Goal: Information Seeking & Learning: Learn about a topic

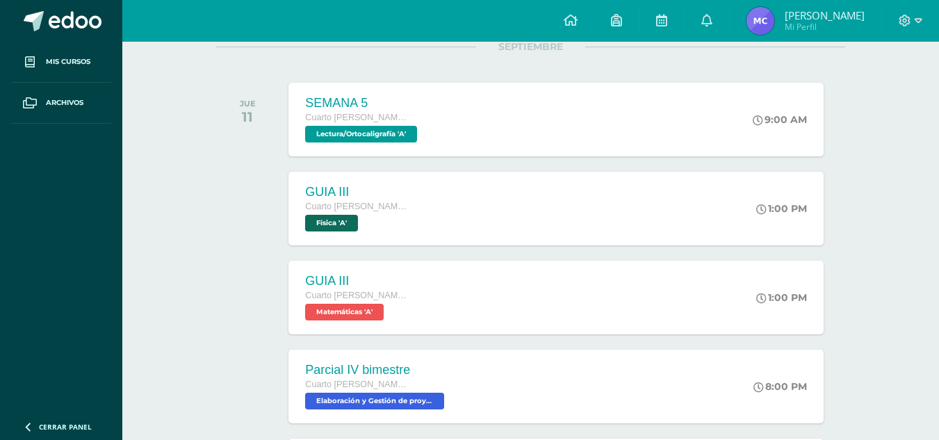
scroll to position [241, 0]
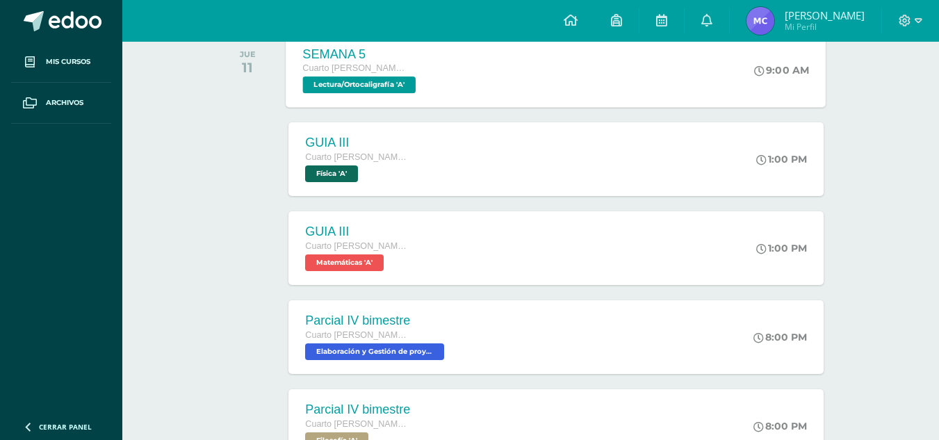
click at [403, 85] on span "Lectura/Ortocaligrafía 'A'" at bounding box center [359, 84] width 113 height 17
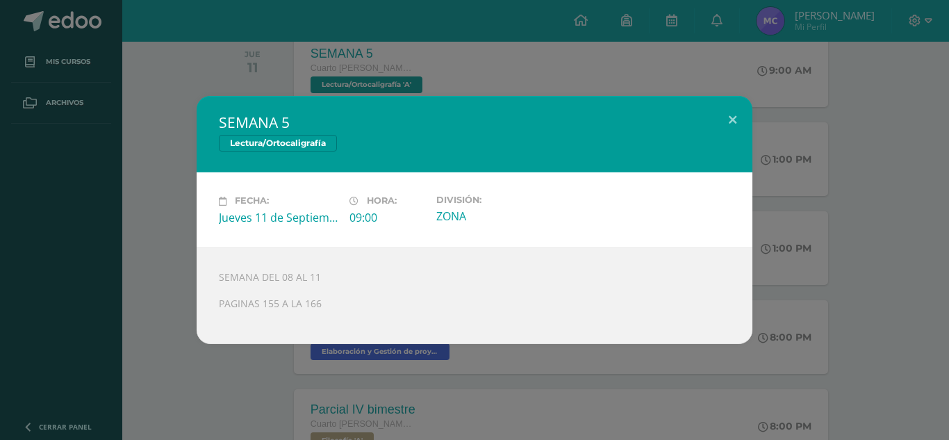
click at [785, 285] on div "SEMANA 5 Lectura/Ortocaligrafía Fecha: Jueves 11 de Septiembre Hora: 09:00 Divi…" at bounding box center [475, 219] width 938 height 247
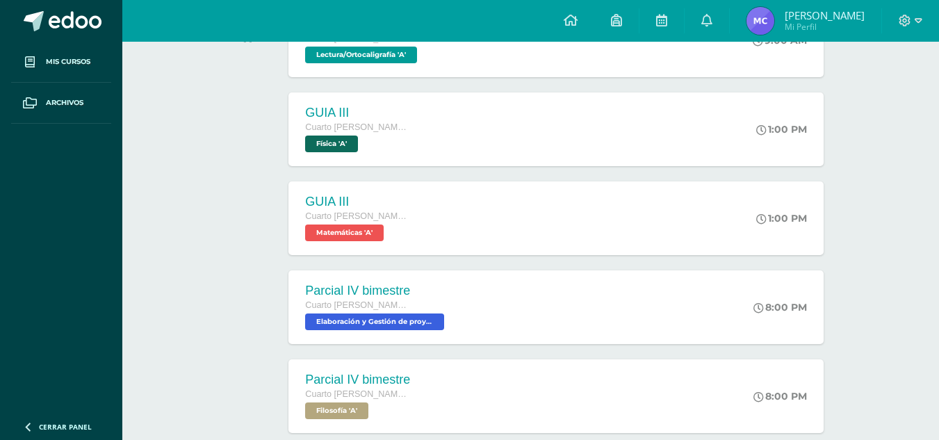
scroll to position [280, 0]
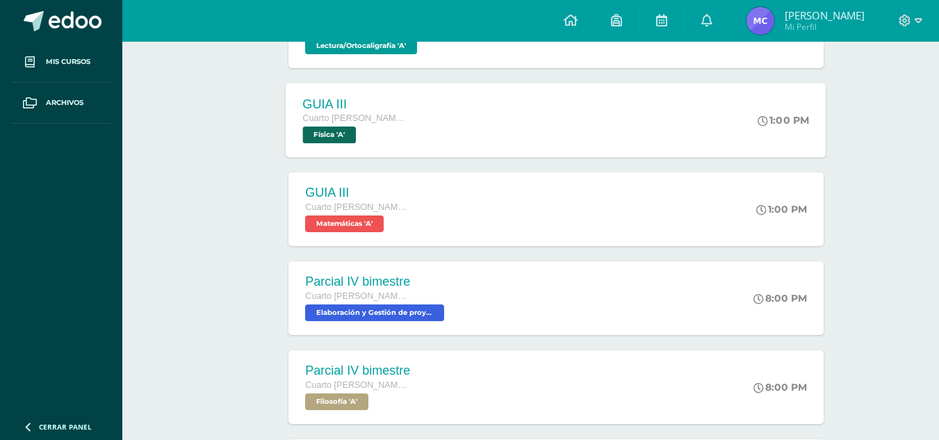
click at [290, 125] on div "GUIA III Cuarto Bach. CCLL en Diseño Gráfico Física 'A'" at bounding box center [355, 120] width 139 height 74
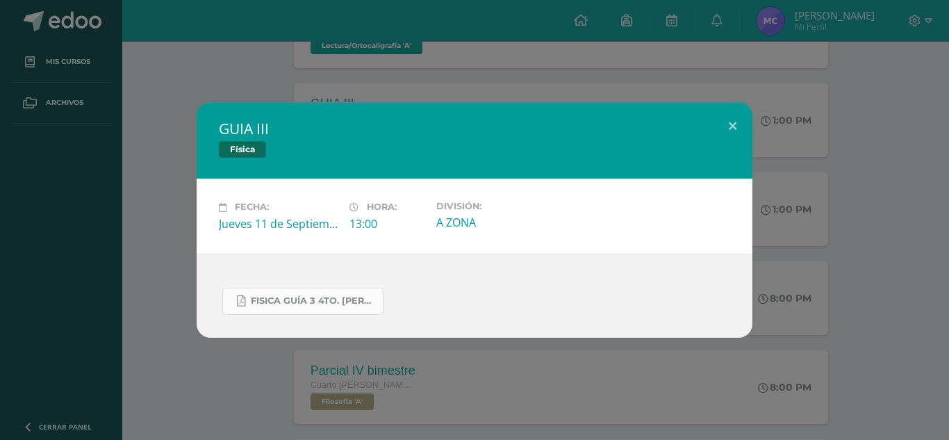
click at [304, 289] on link "FISICA GUÍA 3 4TO. BACH.docx.pdf" at bounding box center [302, 301] width 161 height 27
click at [724, 127] on button at bounding box center [733, 125] width 40 height 47
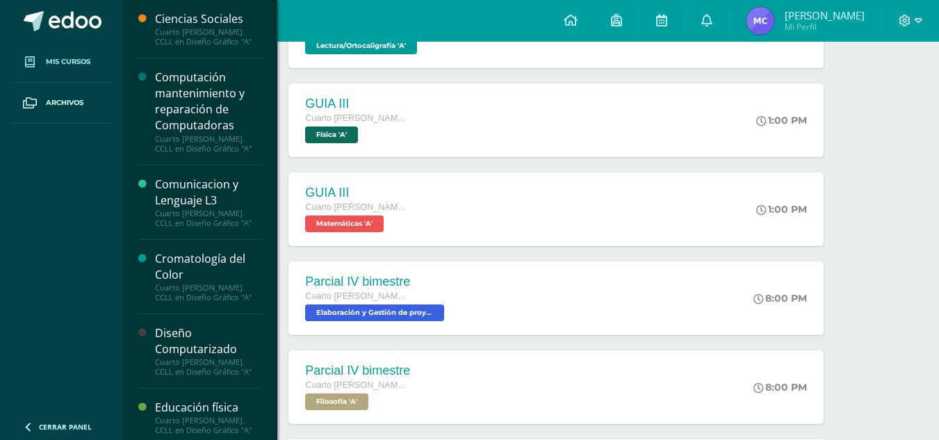
click at [51, 55] on link "Mis cursos" at bounding box center [61, 62] width 100 height 41
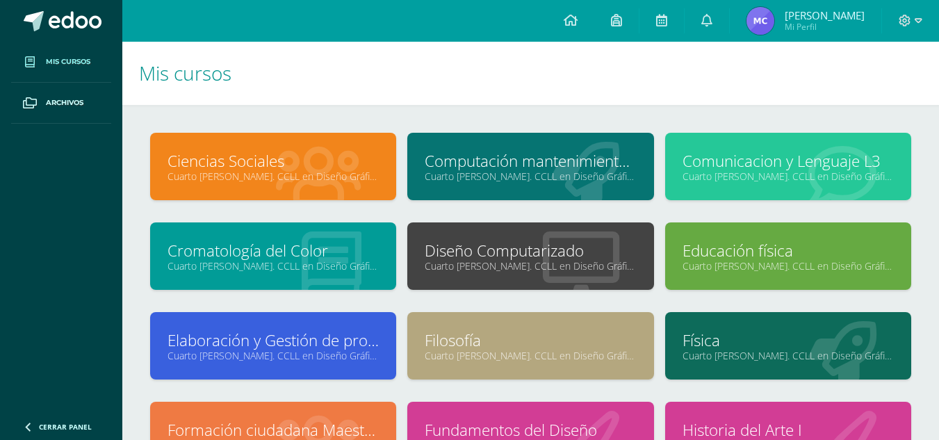
click at [271, 247] on link "Cromatología del Color" at bounding box center [272, 251] width 211 height 22
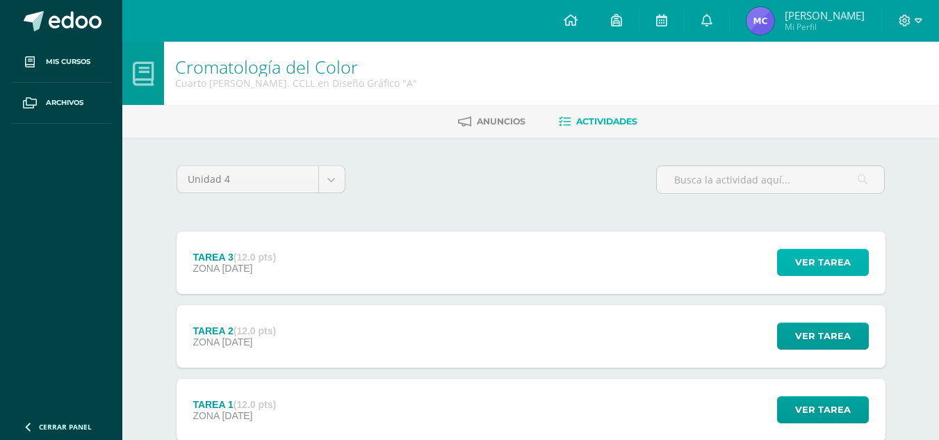
click at [828, 265] on span "Ver tarea" at bounding box center [823, 262] width 56 height 26
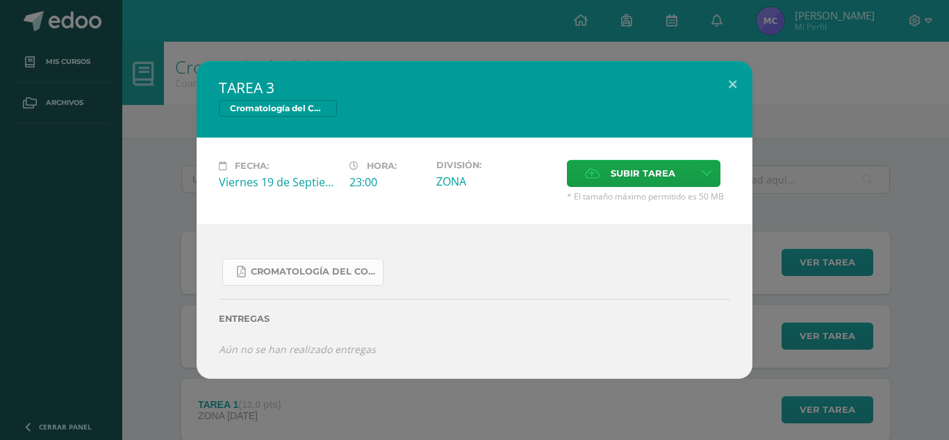
click at [343, 262] on link "Cromatología del color.docx.pdf" at bounding box center [302, 272] width 161 height 27
click at [781, 142] on div "TAREA 3 Cromatología del Color Fecha: [DATE] Hora: 23:00 División: ZONA" at bounding box center [475, 220] width 938 height 318
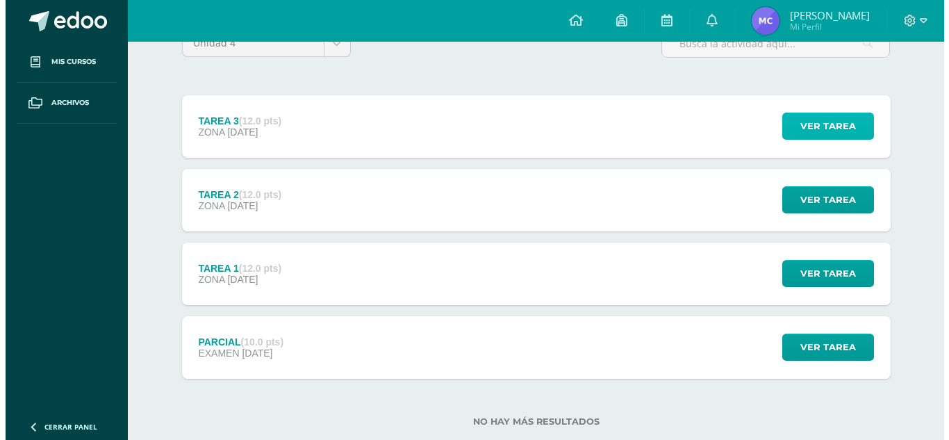
scroll to position [161, 0]
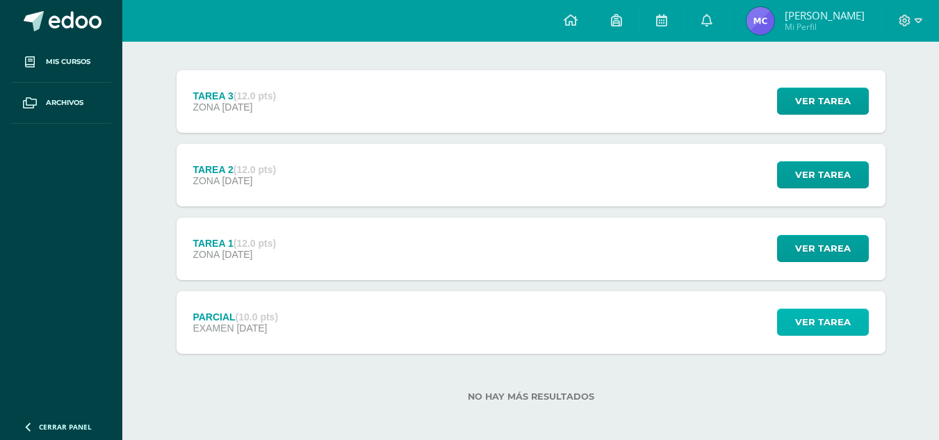
click at [809, 317] on span "Ver tarea" at bounding box center [823, 322] width 56 height 26
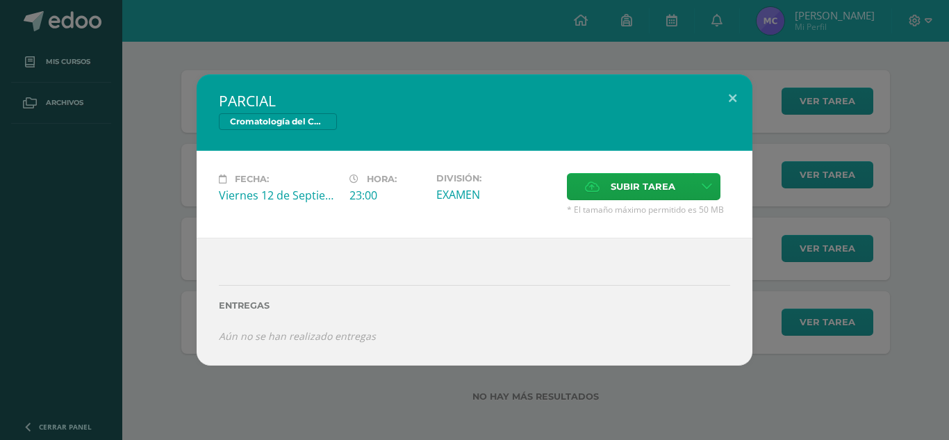
click at [887, 265] on div "PARCIAL Cromatología del Color Fecha: [DATE] Hora: 23:00 División: Subir tarea" at bounding box center [475, 219] width 938 height 290
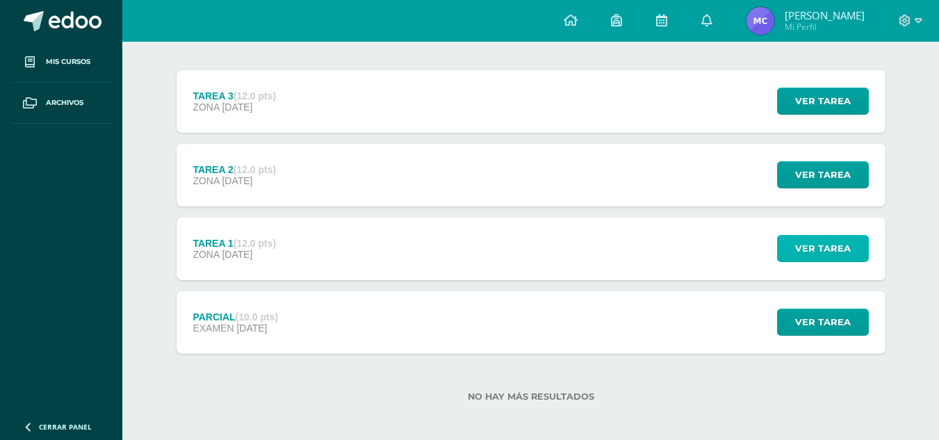
click at [811, 245] on span "Ver tarea" at bounding box center [823, 249] width 56 height 26
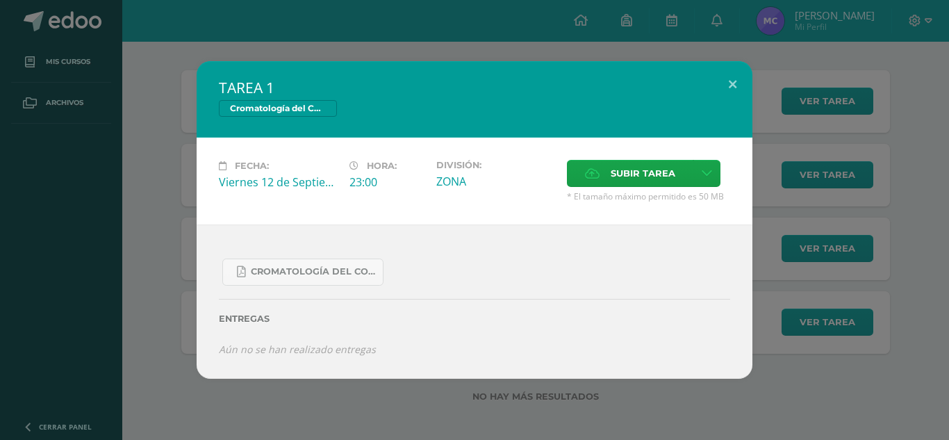
click at [878, 228] on div "TAREA 1 Cromatología del Color Fecha: [DATE] Hora: 23:00 División: ZONA" at bounding box center [475, 220] width 938 height 318
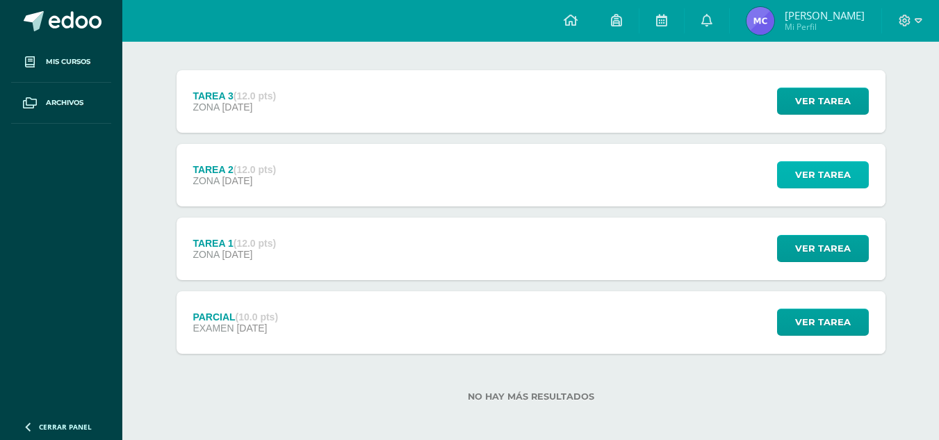
click at [830, 179] on span "Ver tarea" at bounding box center [823, 175] width 56 height 26
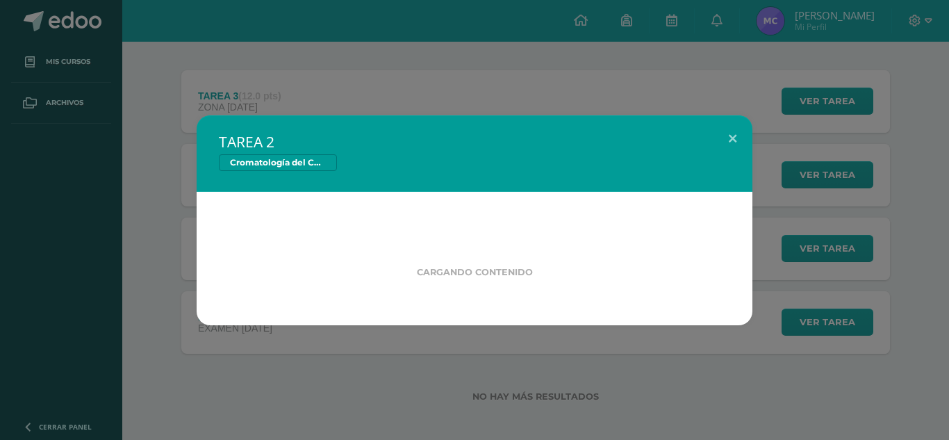
click at [895, 201] on div "TAREA 2 Cromatología del Color Cargando contenido" at bounding box center [475, 220] width 938 height 210
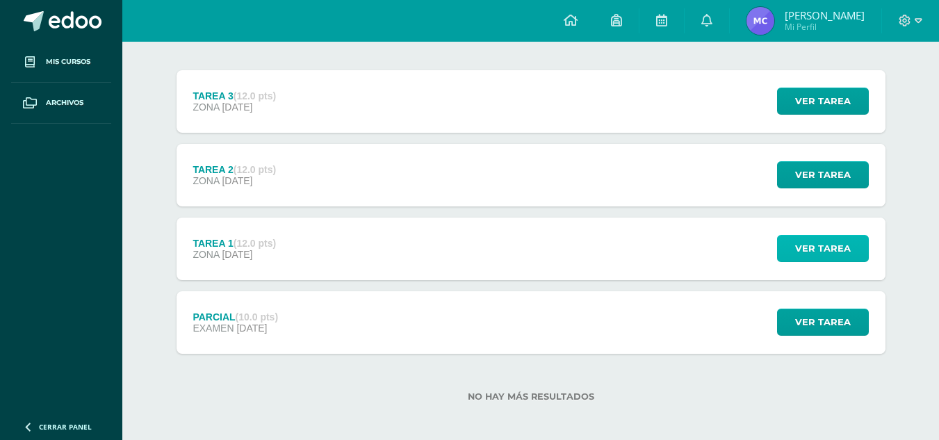
click at [809, 240] on span "Ver tarea" at bounding box center [823, 249] width 56 height 26
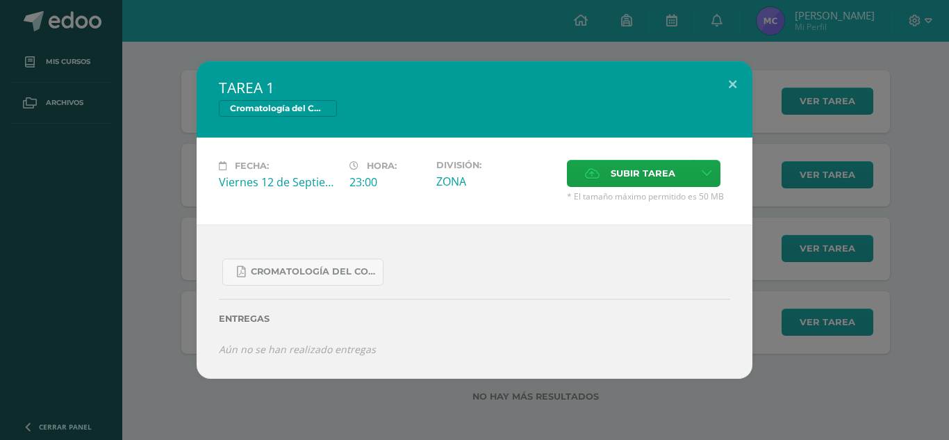
click at [871, 247] on div "TAREA 1 Cromatología del Color Fecha: [DATE] Hora: 23:00 División: ZONA" at bounding box center [475, 220] width 938 height 318
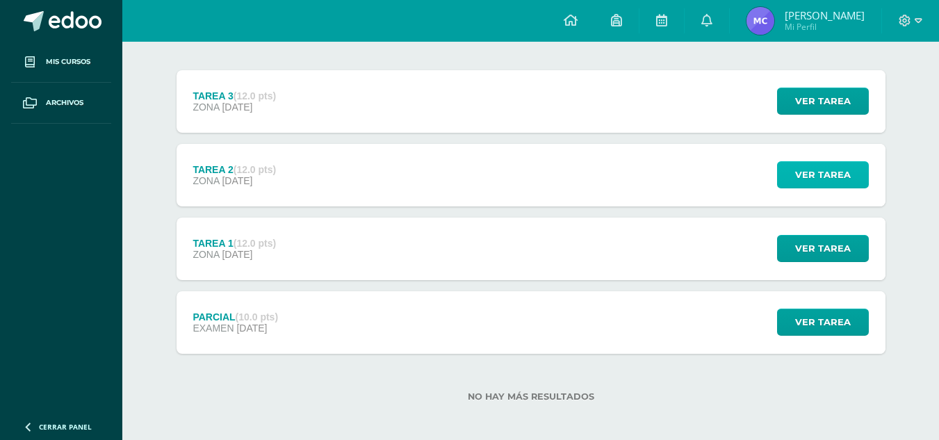
click at [801, 177] on span "Ver tarea" at bounding box center [823, 175] width 56 height 26
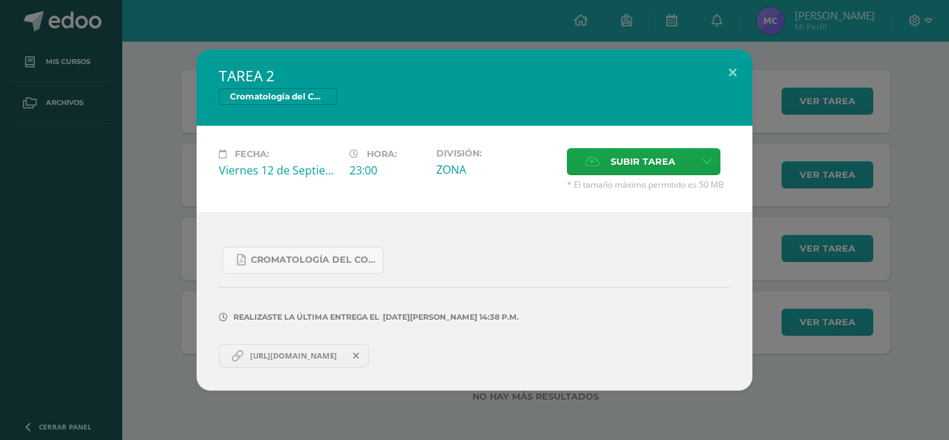
click at [840, 233] on div "TAREA 2 Cromatología del Color Fecha: [DATE] Hora: 23:00 División: ZONA" at bounding box center [475, 219] width 938 height 341
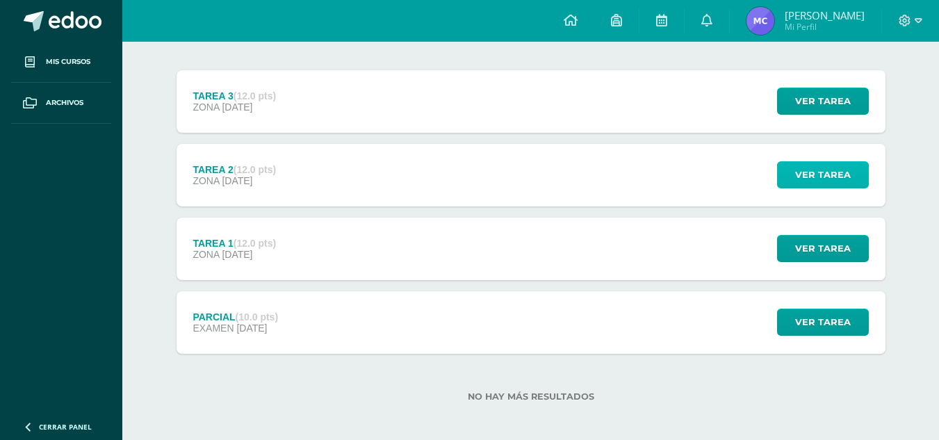
click at [840, 172] on span "Ver tarea" at bounding box center [823, 175] width 56 height 26
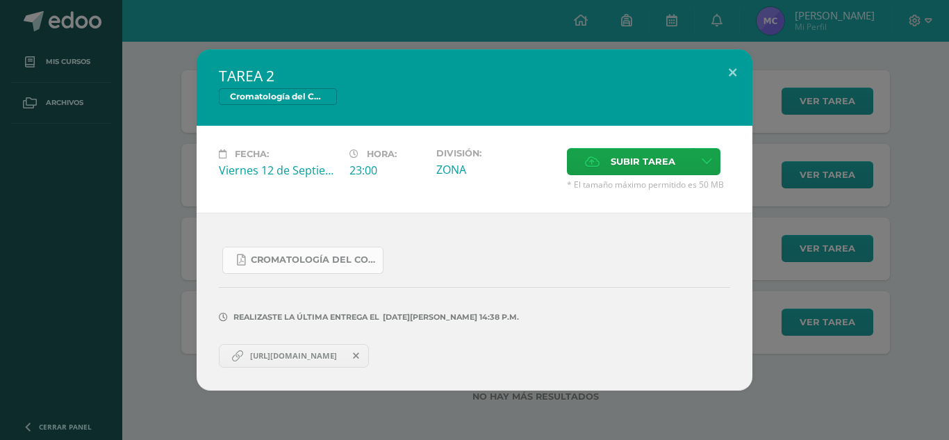
click at [338, 261] on span "Cromatología del color.docx (1).pdf" at bounding box center [313, 259] width 125 height 11
click at [344, 351] on span "https://acrobat.adobe.com/id/urn:aaid:sc:US:bbde9a5a-768b-4013-b4d2-8f243e933eb1" at bounding box center [293, 355] width 101 height 11
click at [812, 401] on div "TAREA 2 Cromatología del Color Fecha: Viernes 12 de Septiembre Hora: 23:00 Divi…" at bounding box center [474, 220] width 949 height 440
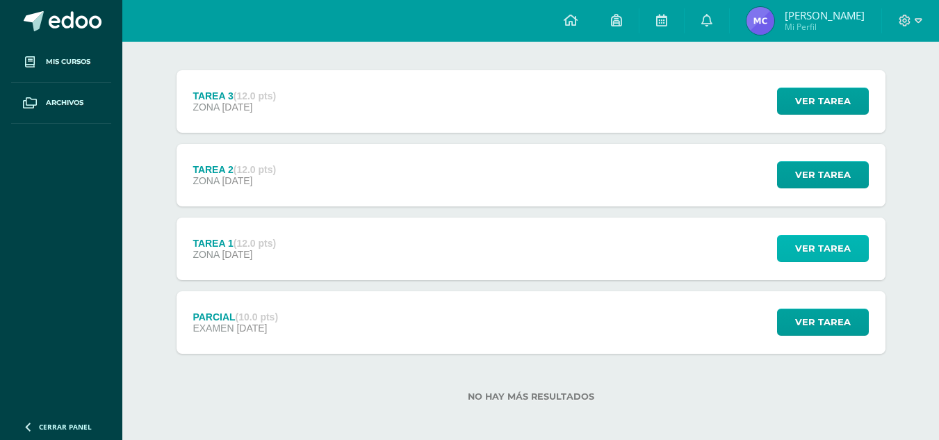
click at [811, 249] on span "Ver tarea" at bounding box center [823, 249] width 56 height 26
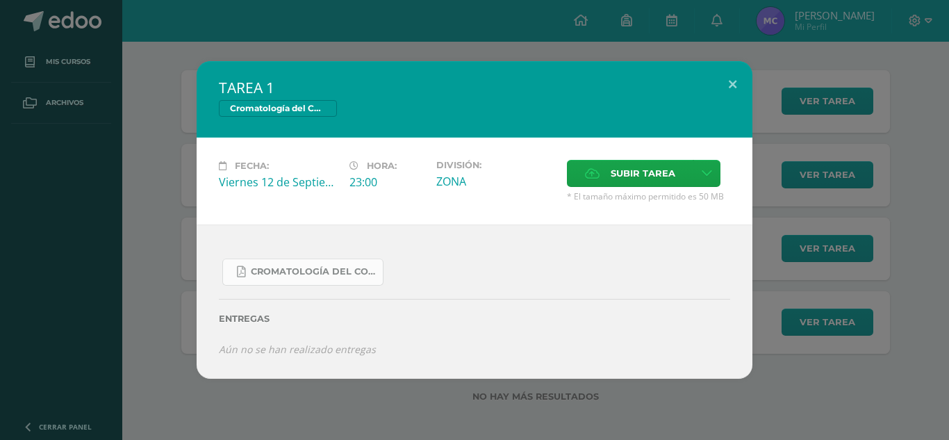
click at [317, 270] on span "Cromatología del color.docx.pdf" at bounding box center [313, 271] width 125 height 11
click at [903, 317] on div "TAREA 1 Cromatología del Color Fecha: Viernes 12 de Septiembre Hora: 23:00 Divi…" at bounding box center [475, 220] width 938 height 318
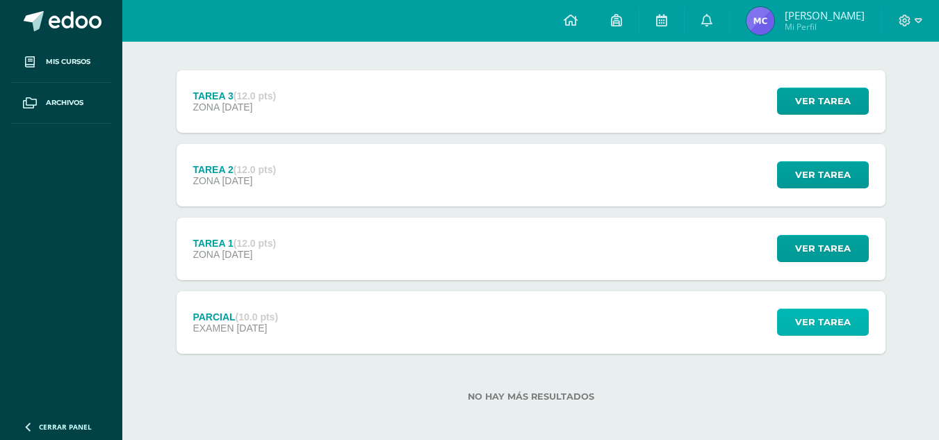
click at [833, 323] on span "Ver tarea" at bounding box center [823, 322] width 56 height 26
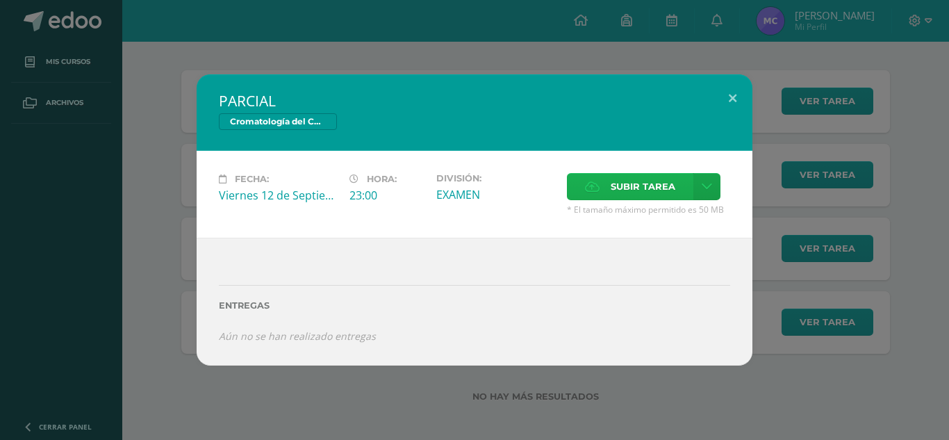
click at [613, 192] on span "Subir tarea" at bounding box center [643, 187] width 65 height 26
click at [0, 0] on input "Subir tarea" at bounding box center [0, 0] width 0 height 0
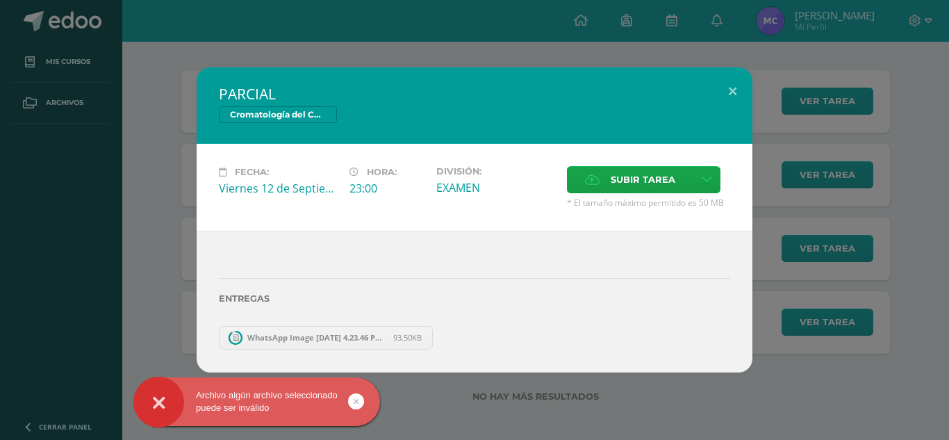
scroll to position [94, 0]
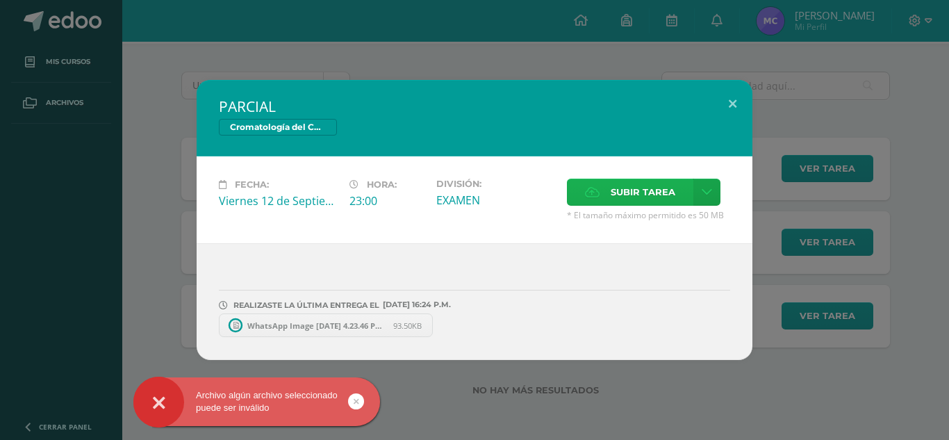
click at [618, 189] on span "Subir tarea" at bounding box center [643, 192] width 65 height 26
click at [0, 0] on input "Subir tarea" at bounding box center [0, 0] width 0 height 0
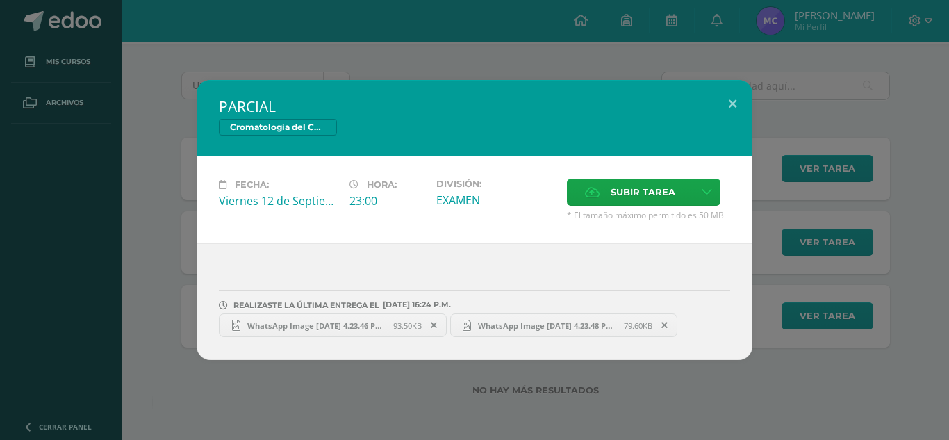
click at [809, 347] on div "PARCIAL Cromatología del Color Fecha: Viernes 12 de Septiembre Hora: 23:00 Divi…" at bounding box center [475, 220] width 938 height 280
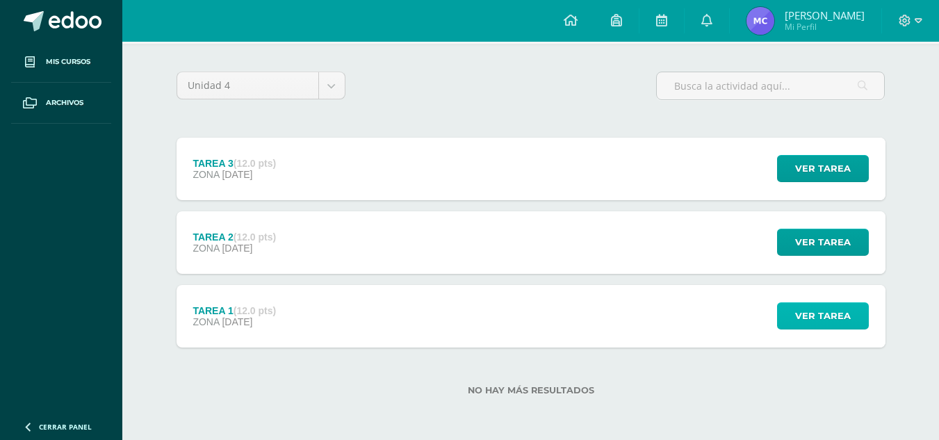
click at [808, 313] on span "Ver tarea" at bounding box center [823, 316] width 56 height 26
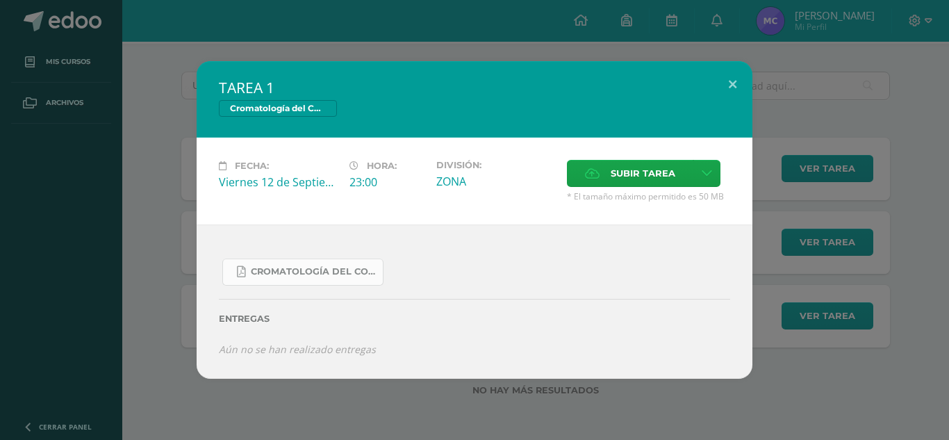
click at [351, 270] on span "Cromatología del color.docx.pdf" at bounding box center [313, 271] width 125 height 11
